Goal: Task Accomplishment & Management: Complete application form

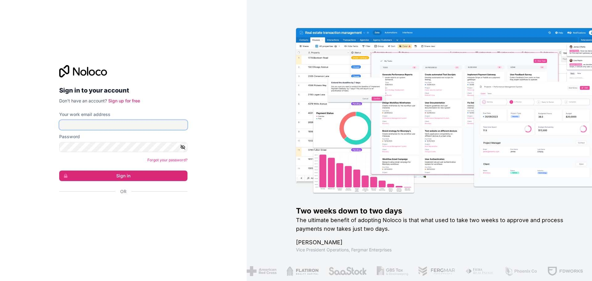
click at [117, 127] on input "Your work email address" at bounding box center [123, 125] width 128 height 10
click at [130, 122] on input "Your work email address" at bounding box center [123, 125] width 128 height 10
type input "**********"
click at [107, 176] on button "Sign in" at bounding box center [123, 175] width 128 height 10
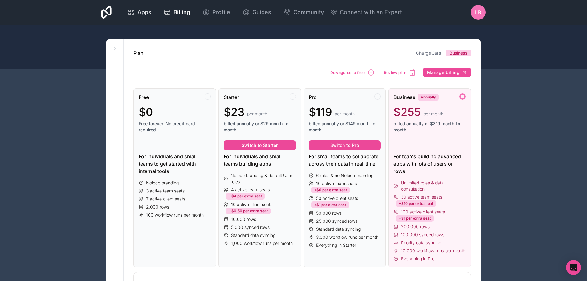
click at [148, 14] on span "Apps" at bounding box center [144, 12] width 14 height 9
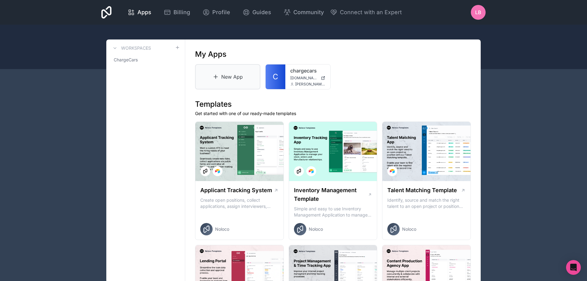
click at [231, 78] on link "New App" at bounding box center [227, 76] width 65 height 25
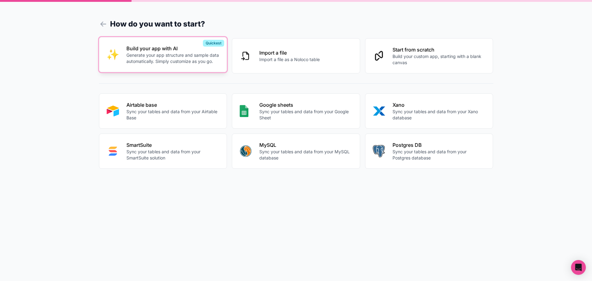
click at [185, 46] on p "Build your app with AI" at bounding box center [172, 48] width 93 height 7
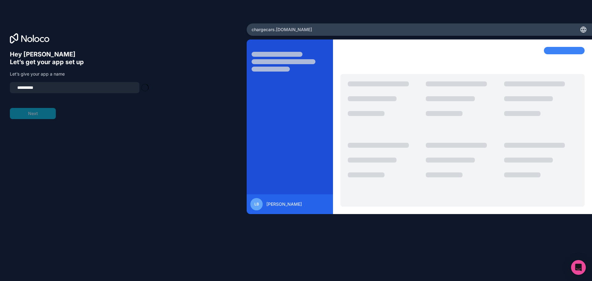
type input "**********"
click at [47, 112] on button "Next" at bounding box center [33, 113] width 46 height 11
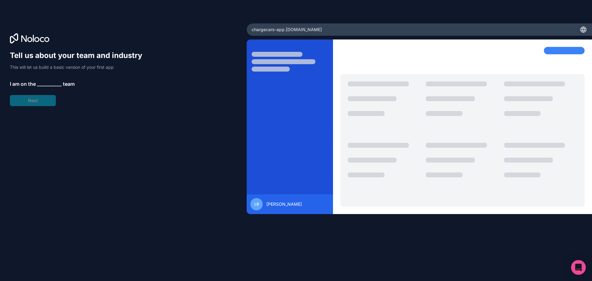
click at [43, 84] on span "__________" at bounding box center [49, 83] width 25 height 7
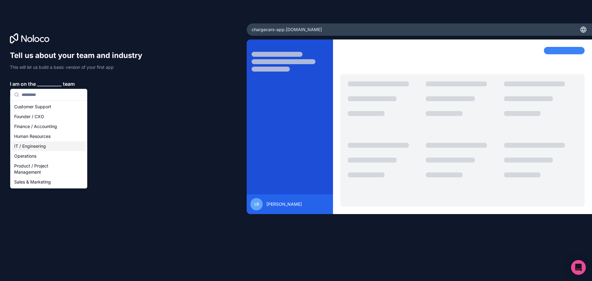
click at [44, 148] on div "IT / Engineering" at bounding box center [49, 146] width 74 height 10
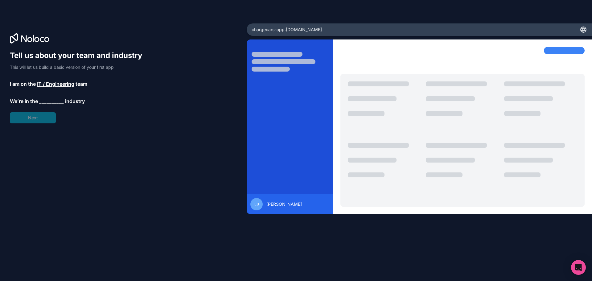
click at [46, 102] on span "__________" at bounding box center [51, 100] width 25 height 7
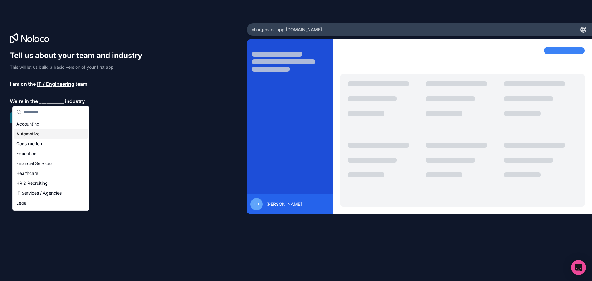
click at [37, 137] on div "Automotive" at bounding box center [51, 134] width 74 height 10
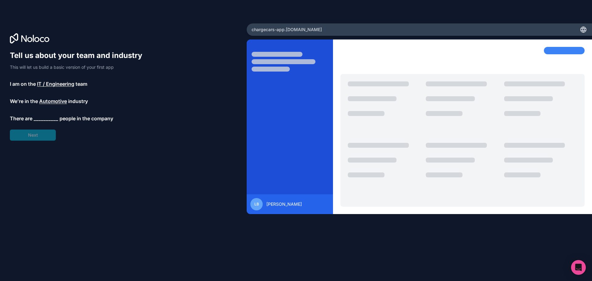
click at [39, 117] on span "__________" at bounding box center [46, 118] width 25 height 7
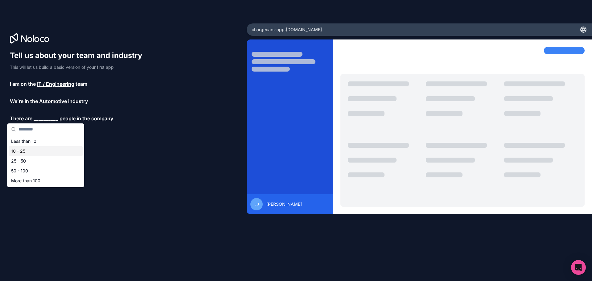
click at [35, 150] on div "10 - 25" at bounding box center [46, 151] width 74 height 10
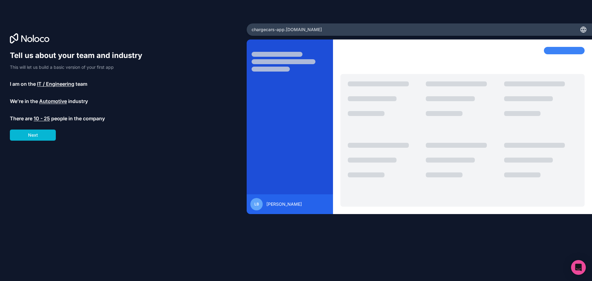
click at [42, 119] on span "10 - 25" at bounding box center [42, 118] width 16 height 7
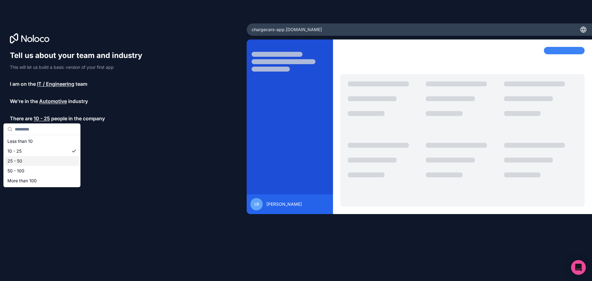
click at [35, 160] on div "25 - 50" at bounding box center [42, 161] width 74 height 10
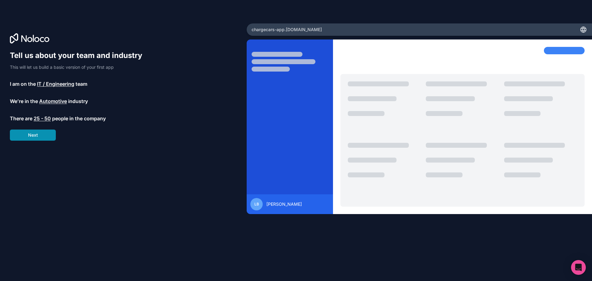
click at [49, 134] on button "Next" at bounding box center [33, 134] width 46 height 11
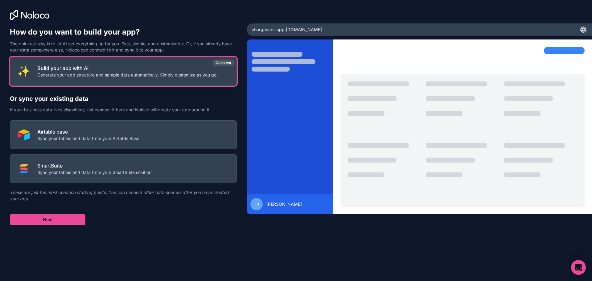
click at [100, 68] on p "Build your app with AI" at bounding box center [127, 67] width 180 height 7
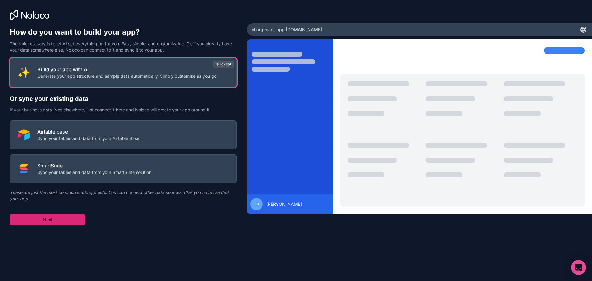
click at [52, 220] on button "Next" at bounding box center [47, 219] width 75 height 11
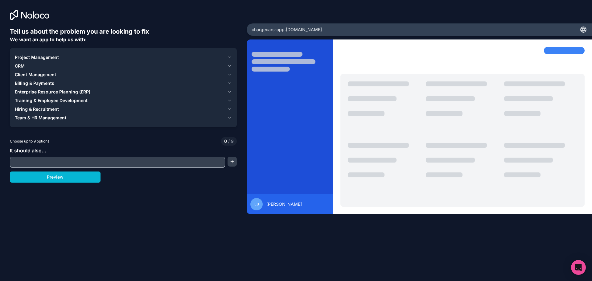
click at [47, 91] on span "Enterprise Resource Planning (ERP)" at bounding box center [52, 92] width 75 height 6
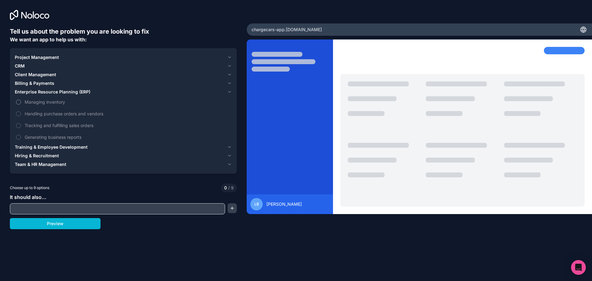
click at [41, 102] on span "Managing inventory" at bounding box center [128, 102] width 206 height 6
click at [21, 102] on button "Managing inventory" at bounding box center [18, 102] width 5 height 5
click at [35, 114] on span "Handling purchase orders and vendors" at bounding box center [128, 113] width 206 height 6
click at [21, 114] on button "Handling purchase orders and vendors" at bounding box center [18, 113] width 5 height 5
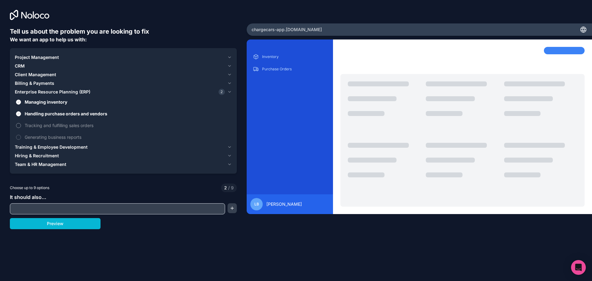
click at [30, 126] on span "Tracking and fulfilling sales orders" at bounding box center [128, 125] width 206 height 6
click at [21, 126] on button "Tracking and fulfilling sales orders" at bounding box center [18, 125] width 5 height 5
click at [24, 139] on label "Generating business reports" at bounding box center [123, 136] width 217 height 11
click at [21, 139] on button "Generating business reports" at bounding box center [18, 137] width 5 height 5
click at [23, 61] on button "Project Management" at bounding box center [123, 57] width 217 height 9
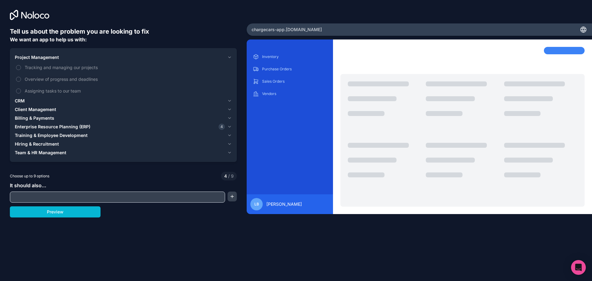
click at [22, 57] on span "Project Management" at bounding box center [37, 57] width 44 height 6
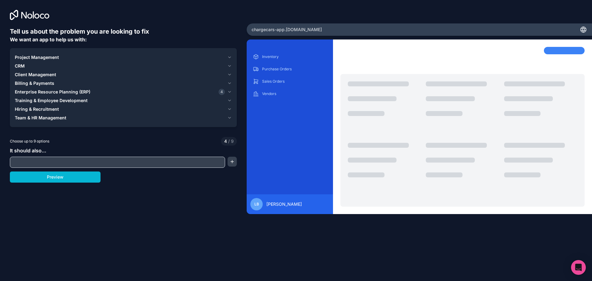
click at [22, 67] on span "CRM" at bounding box center [20, 66] width 10 height 6
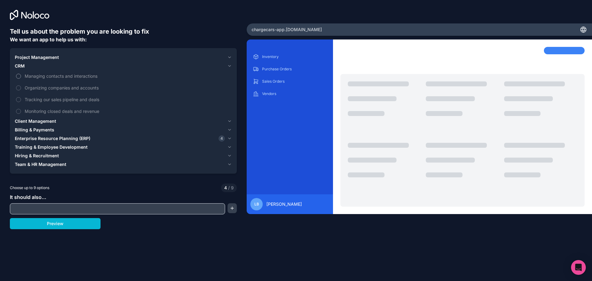
click at [18, 80] on label "Managing contacts and interactions" at bounding box center [123, 75] width 217 height 11
click at [18, 79] on button "Managing contacts and interactions" at bounding box center [18, 76] width 5 height 5
click at [16, 89] on button "Organizing companies and accounts" at bounding box center [18, 87] width 5 height 5
click at [17, 97] on label "Tracking our sales pipeline and deals" at bounding box center [123, 99] width 217 height 11
click at [17, 97] on button "Tracking our sales pipeline and deals" at bounding box center [18, 99] width 5 height 5
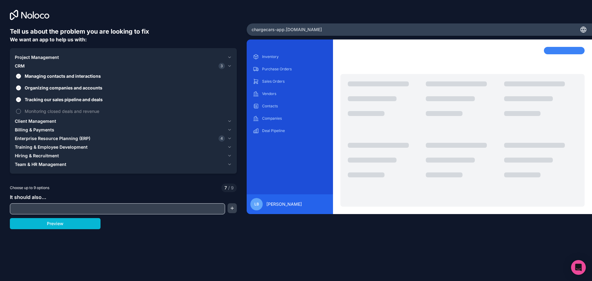
click at [17, 107] on label "Monitoring closed deals and revenue" at bounding box center [123, 110] width 217 height 11
click at [17, 109] on button "Monitoring closed deals and revenue" at bounding box center [18, 111] width 5 height 5
click at [51, 209] on input "text" at bounding box center [117, 208] width 212 height 9
